Goal: Transaction & Acquisition: Purchase product/service

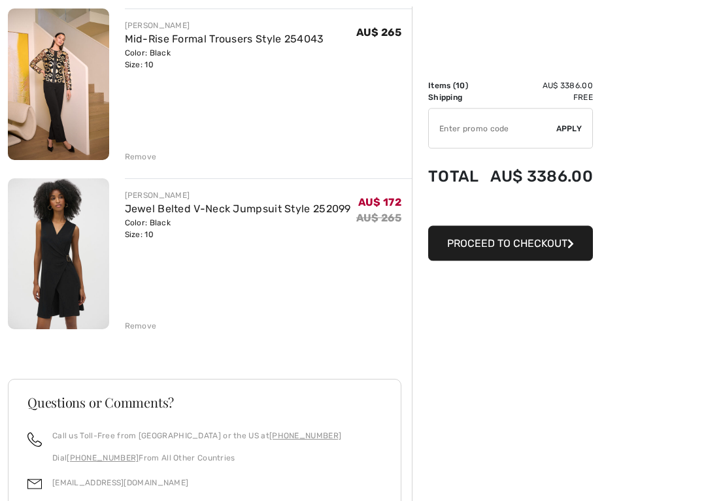
scroll to position [1521, 0]
click at [60, 262] on img at bounding box center [58, 253] width 101 height 151
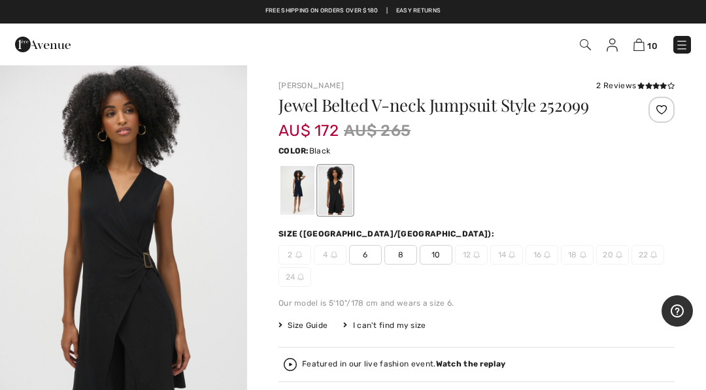
click at [437, 254] on span "10" at bounding box center [436, 255] width 33 height 20
click at [285, 97] on h1 "Jewel Belted V-neck Jumpsuit Style 252099" at bounding box center [443, 105] width 330 height 17
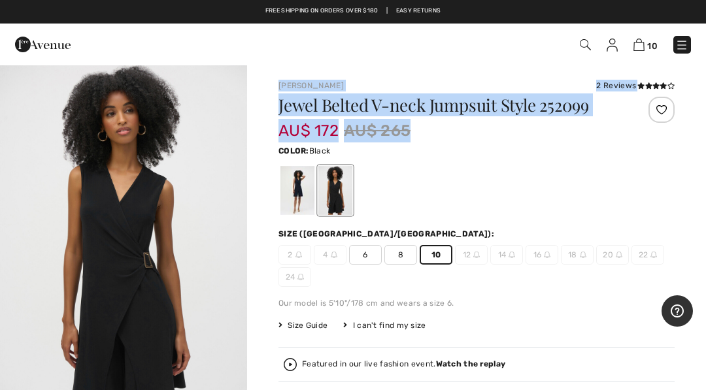
copy div "Joseph Ribkoff 2 Reviews 2 Reviews Jewel Belted V-neck Jumpsuit Style 252099 AU…"
click at [564, 312] on div "Jewel Belted V-neck Jumpsuit Style 252099 AU$ 172 AU$ 265 Color: Black Size (CA…" at bounding box center [476, 312] width 396 height 431
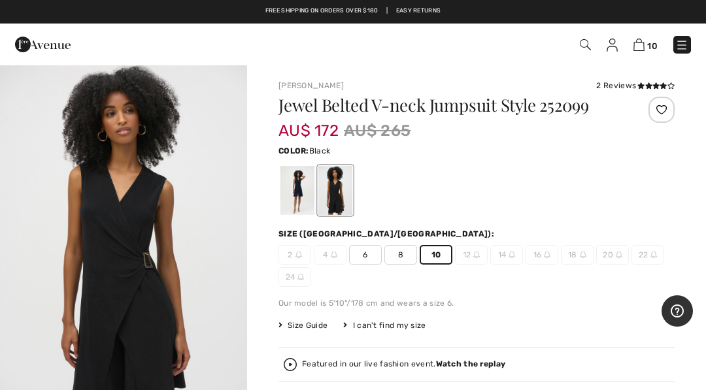
click at [293, 192] on div at bounding box center [297, 190] width 34 height 49
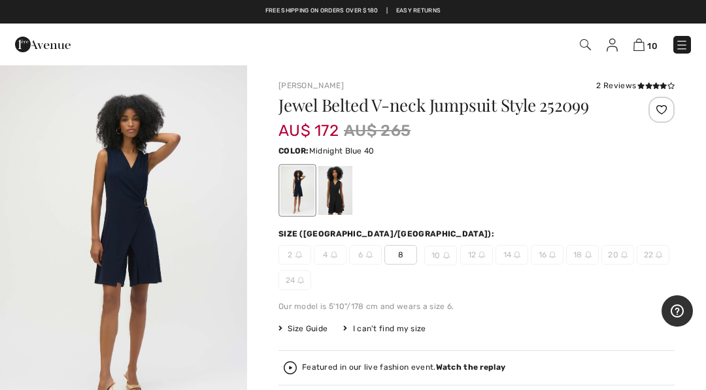
click at [338, 194] on div at bounding box center [335, 190] width 34 height 49
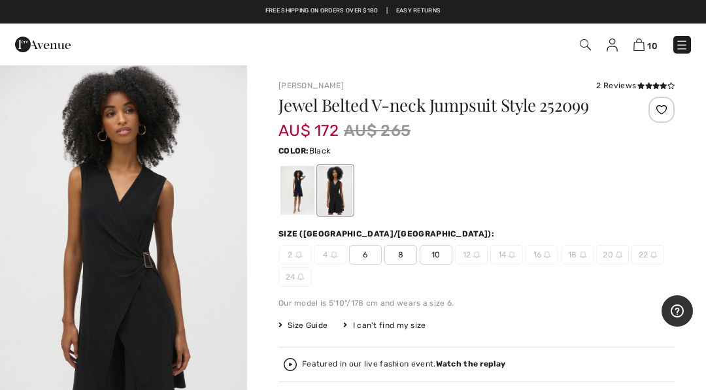
click at [439, 258] on span "10" at bounding box center [436, 255] width 33 height 20
click at [639, 46] on img at bounding box center [638, 45] width 11 height 12
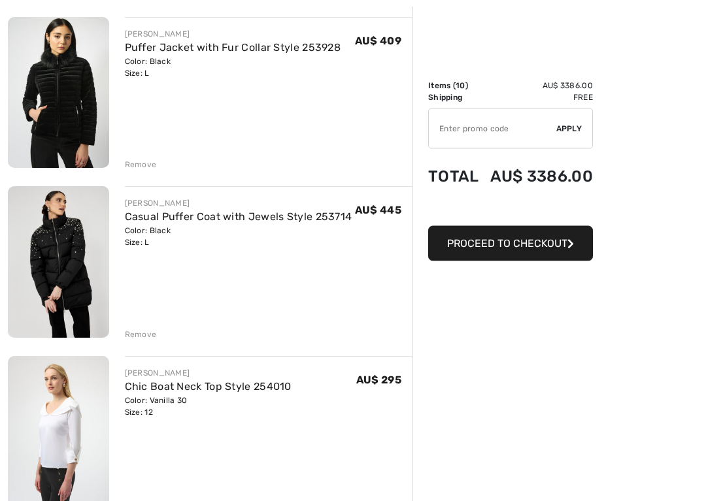
scroll to position [158, 0]
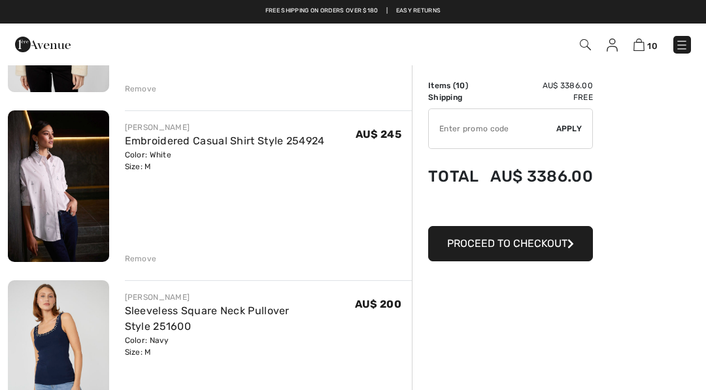
scroll to position [737, 0]
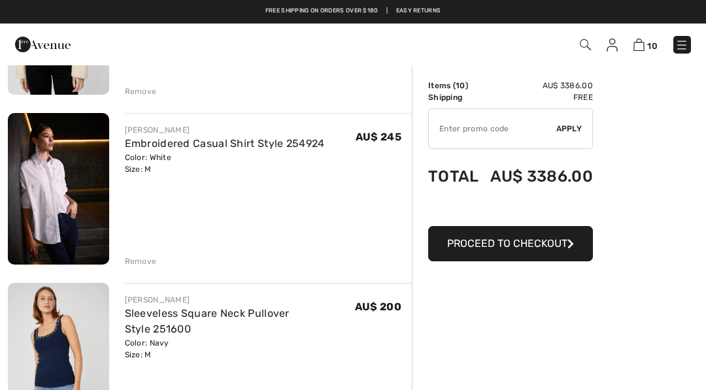
click at [53, 182] on img at bounding box center [58, 189] width 101 height 152
click at [48, 199] on img at bounding box center [58, 189] width 101 height 152
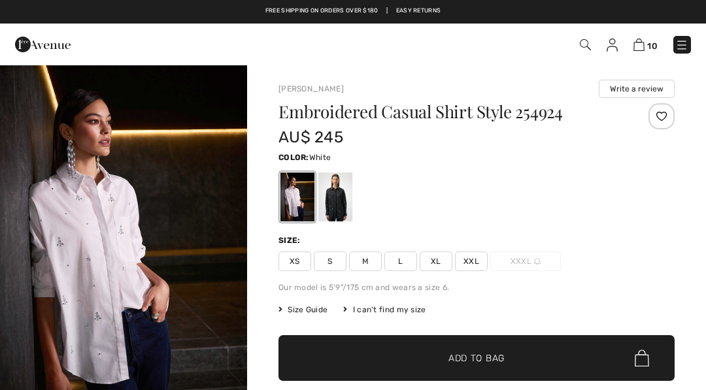
checkbox input "true"
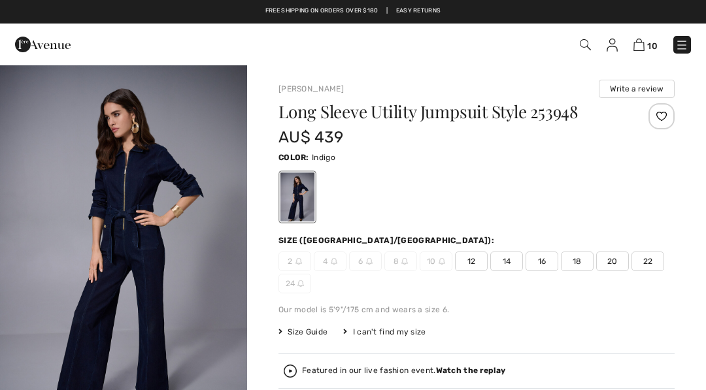
checkbox input "true"
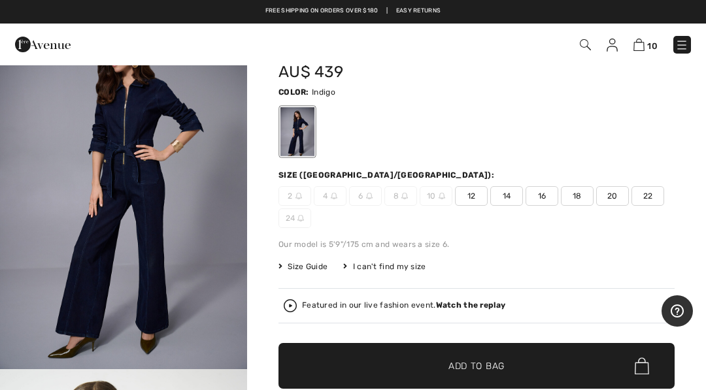
scroll to position [65, 0]
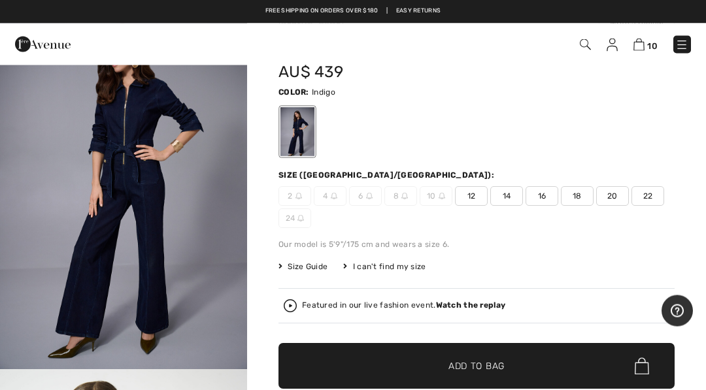
click at [644, 42] on img at bounding box center [638, 45] width 11 height 12
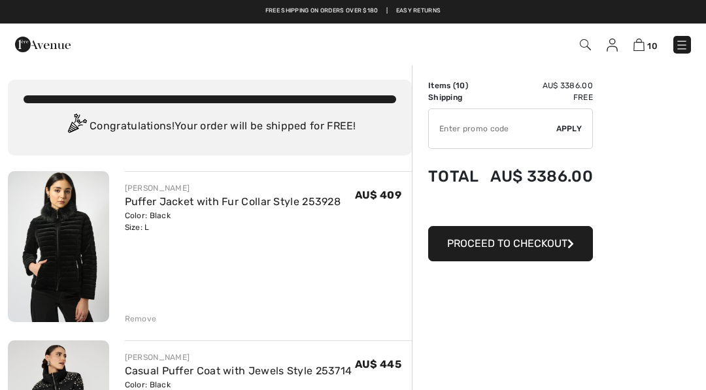
click at [149, 324] on div "Remove" at bounding box center [141, 319] width 32 height 12
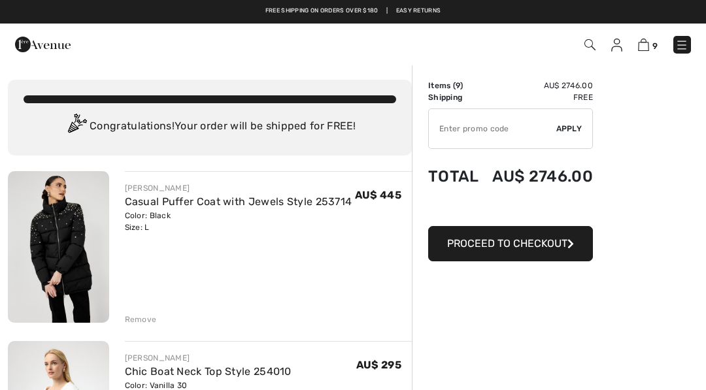
click at [139, 321] on div "Remove" at bounding box center [141, 320] width 32 height 12
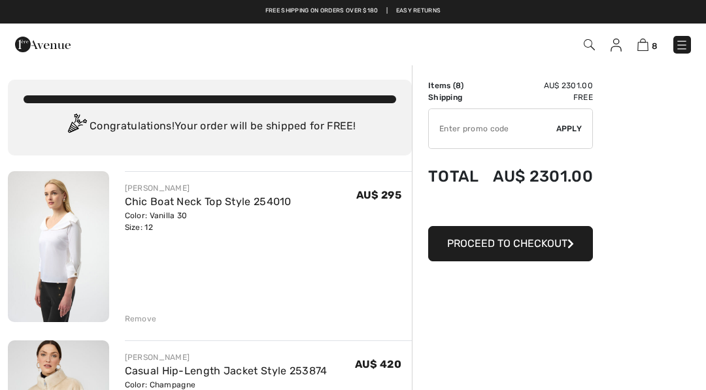
click at [149, 321] on div "Remove" at bounding box center [141, 319] width 32 height 12
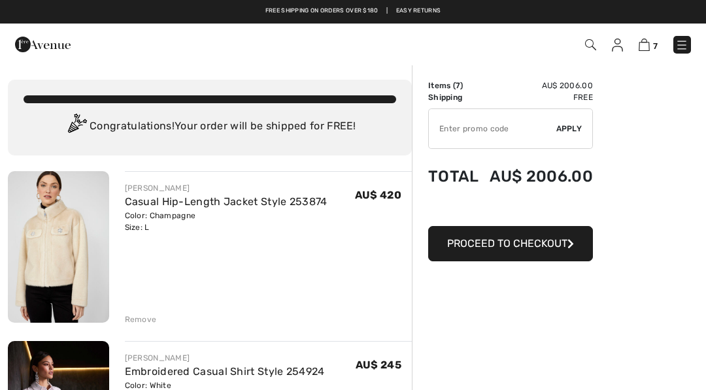
click at [137, 321] on div "Remove" at bounding box center [141, 320] width 32 height 12
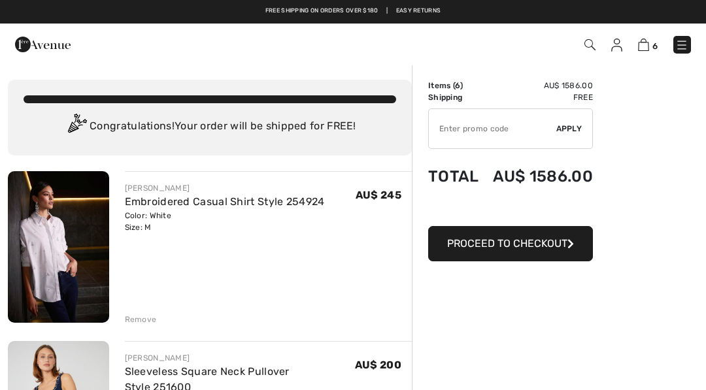
click at [139, 322] on div "Remove" at bounding box center [141, 320] width 32 height 12
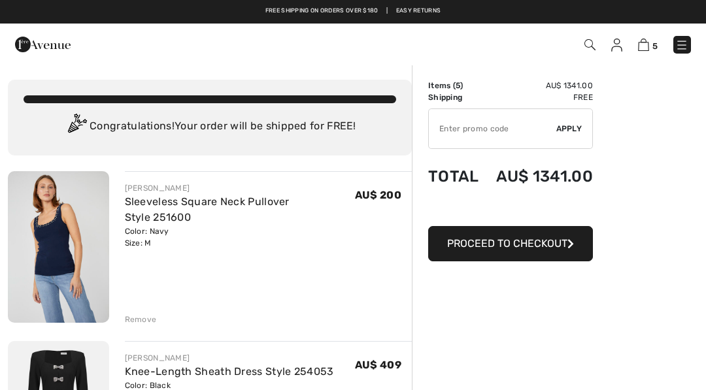
click at [141, 321] on div "Remove" at bounding box center [141, 320] width 32 height 12
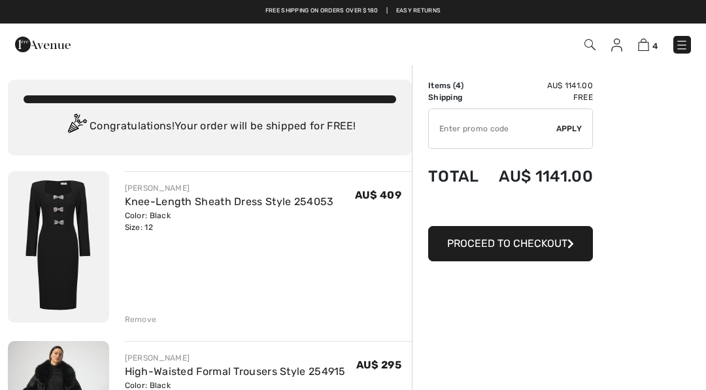
click at [140, 321] on div "Remove" at bounding box center [141, 320] width 32 height 12
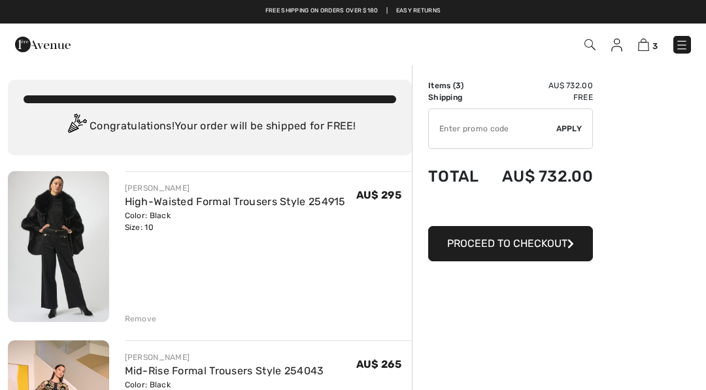
click at [141, 325] on div "Remove" at bounding box center [141, 319] width 32 height 12
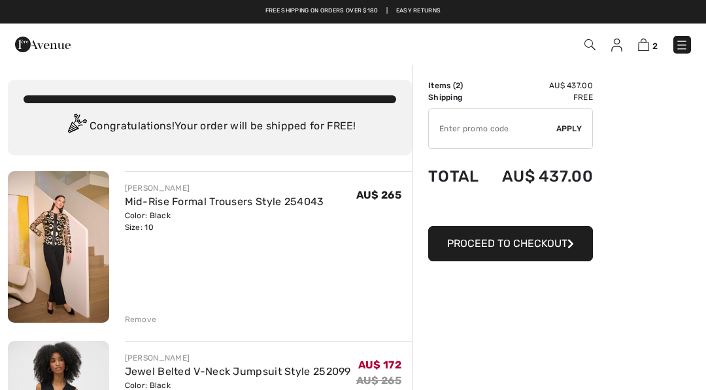
click at [146, 319] on div "Remove" at bounding box center [141, 320] width 32 height 12
